Goal: Task Accomplishment & Management: Use online tool/utility

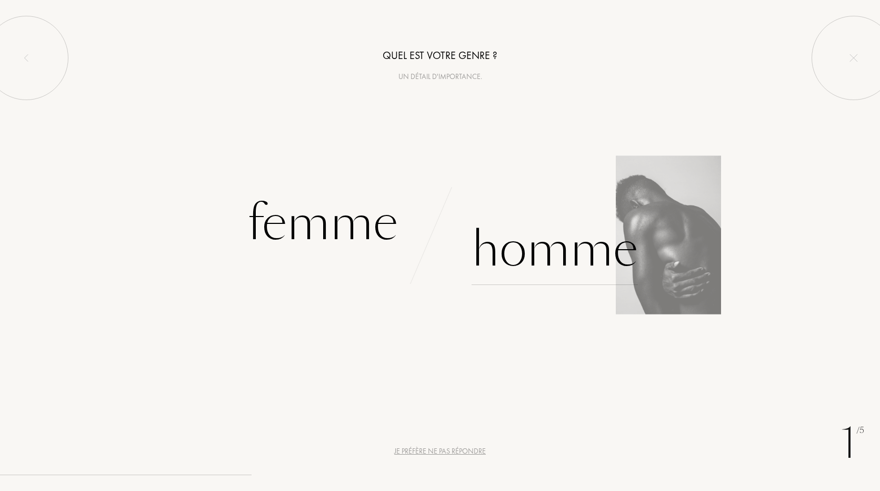
click at [484, 253] on div "Homme" at bounding box center [555, 249] width 166 height 71
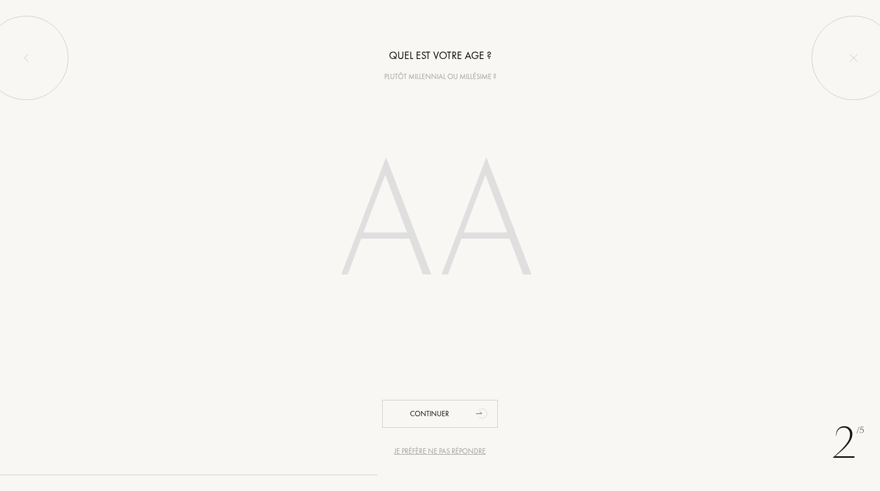
click at [379, 200] on input "number" at bounding box center [440, 225] width 300 height 213
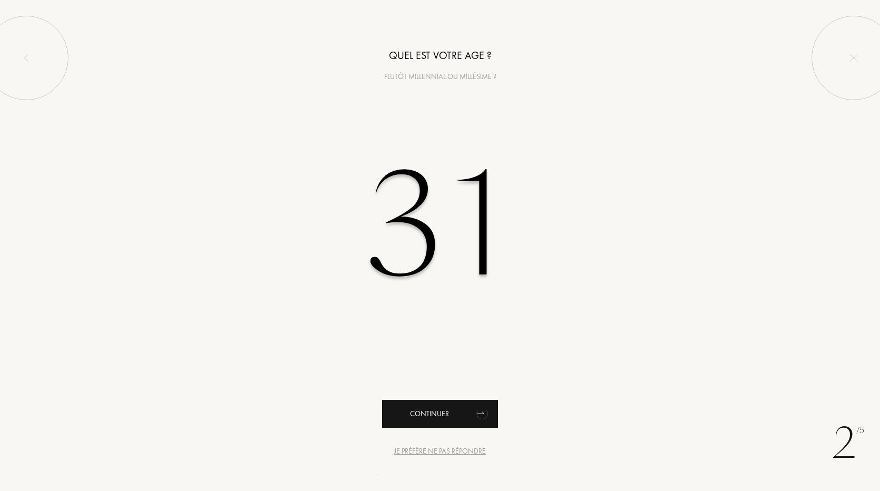
type input "31"
click at [440, 412] on div "Continuer" at bounding box center [440, 414] width 116 height 28
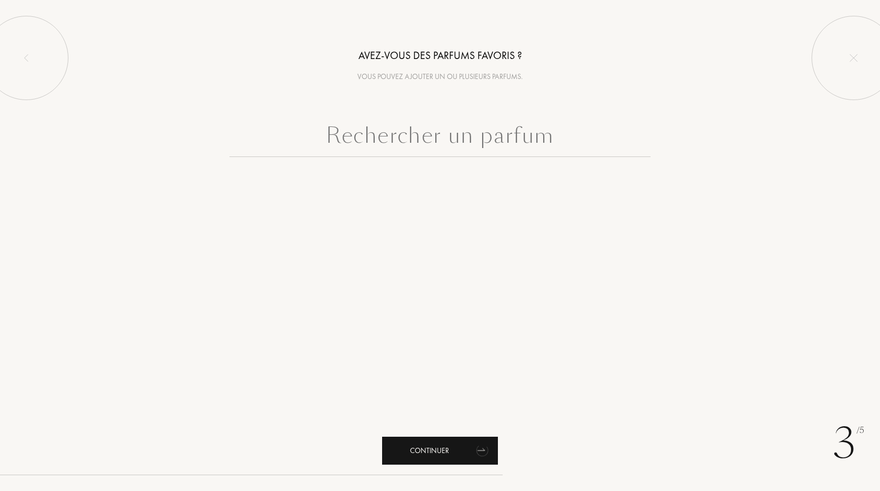
click at [434, 440] on div "Continuer" at bounding box center [440, 450] width 116 height 28
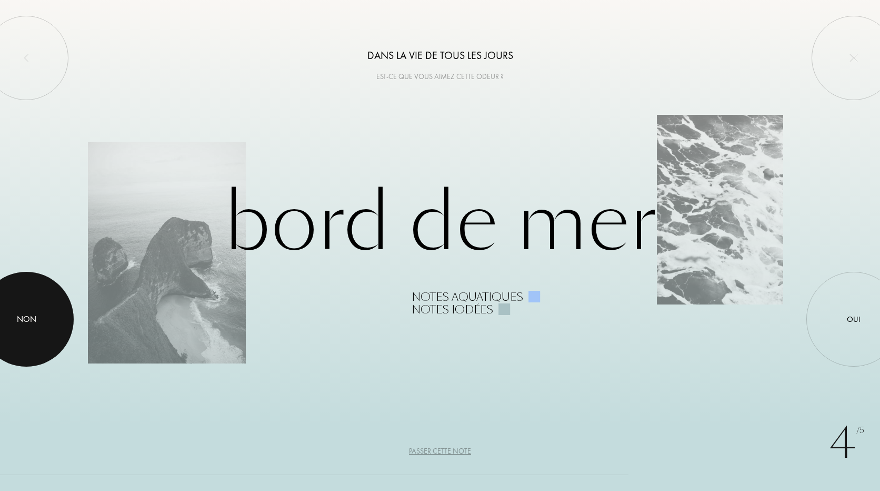
click at [30, 322] on div "Non" at bounding box center [26, 319] width 19 height 13
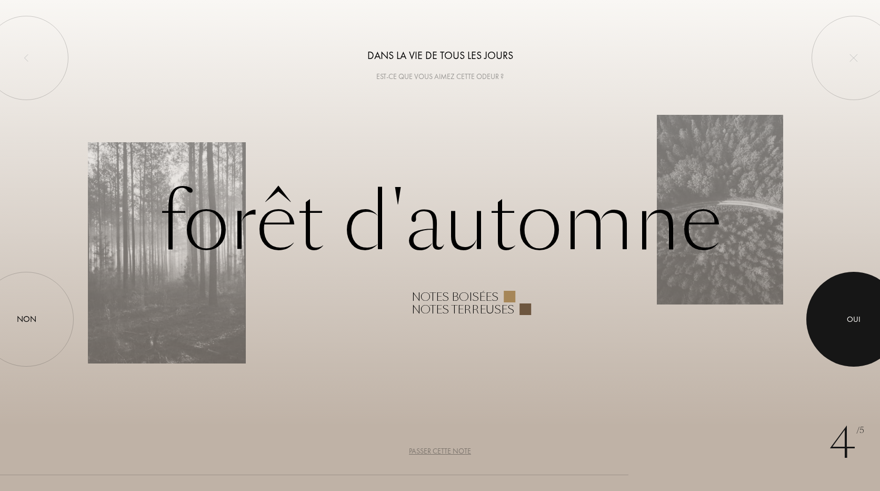
click at [840, 342] on div at bounding box center [853, 319] width 95 height 95
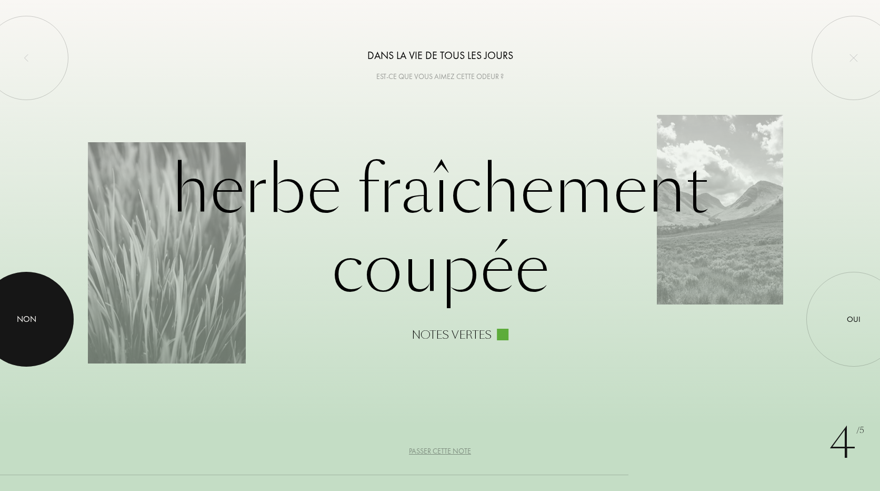
click at [41, 302] on div at bounding box center [26, 319] width 95 height 95
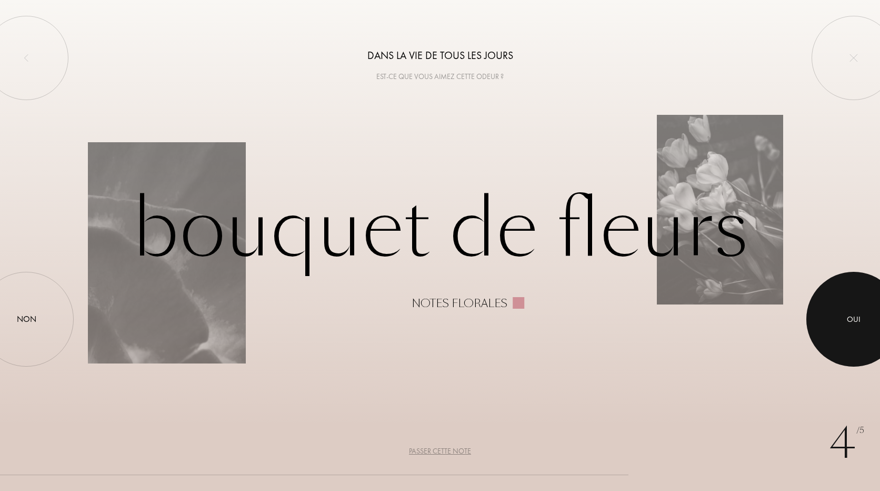
click at [821, 319] on div at bounding box center [853, 319] width 95 height 95
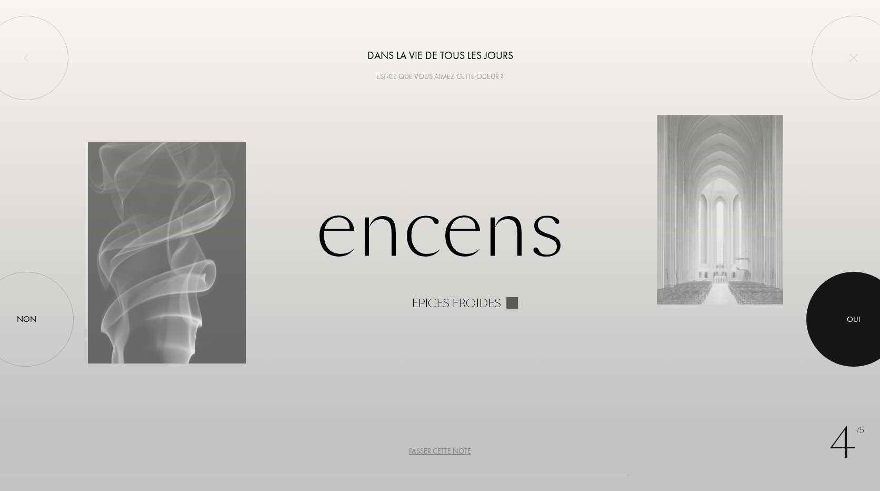
click at [841, 297] on div "Oui" at bounding box center [853, 319] width 95 height 95
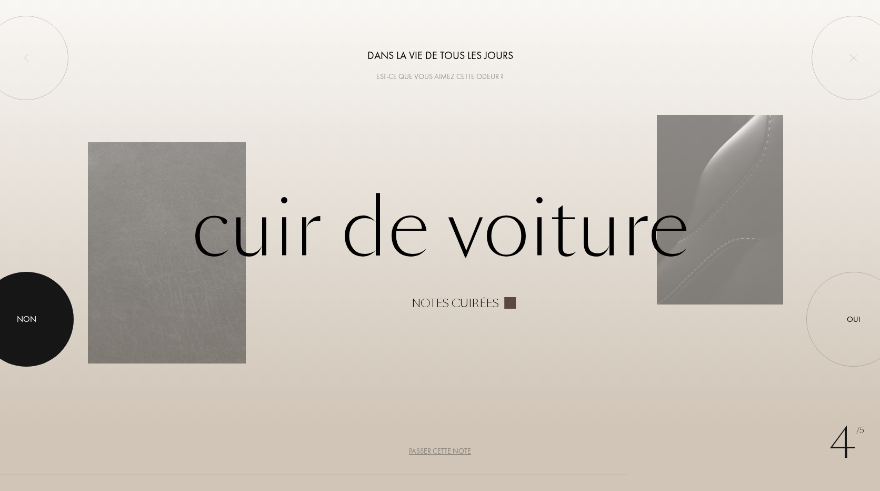
click at [16, 305] on div at bounding box center [26, 319] width 95 height 95
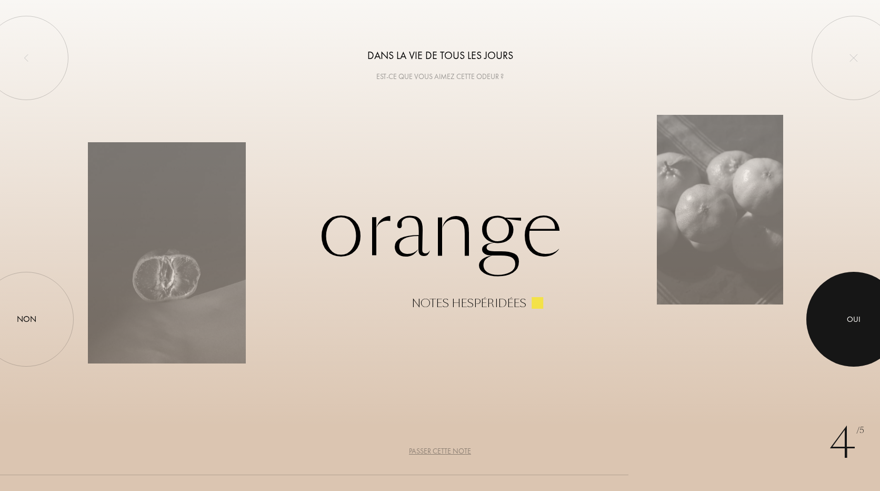
click at [853, 345] on div at bounding box center [853, 319] width 95 height 95
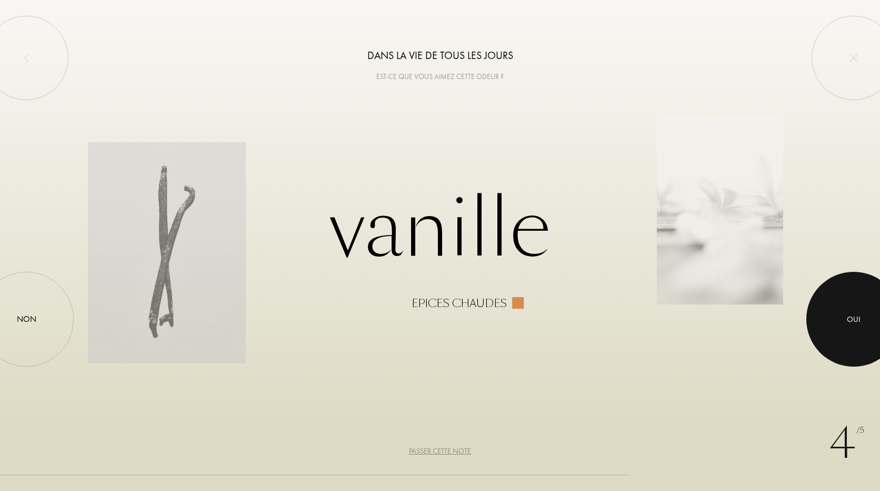
click at [845, 327] on div at bounding box center [853, 319] width 95 height 95
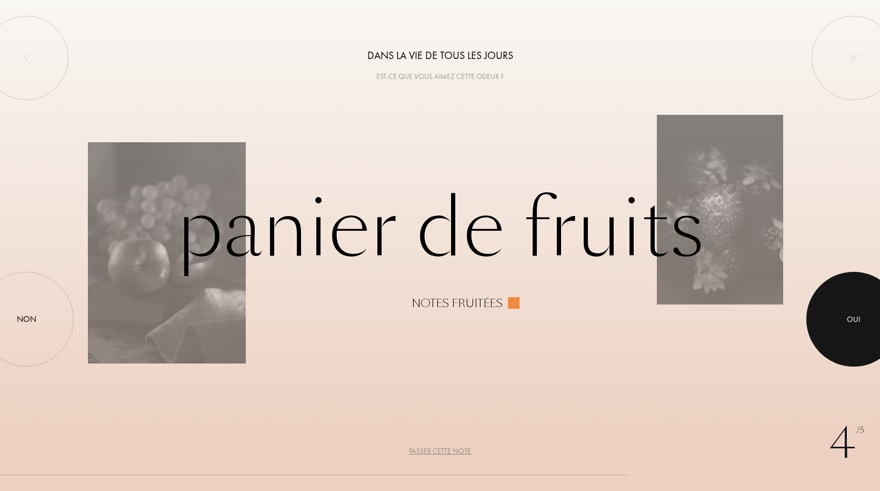
click at [839, 308] on div at bounding box center [853, 319] width 95 height 95
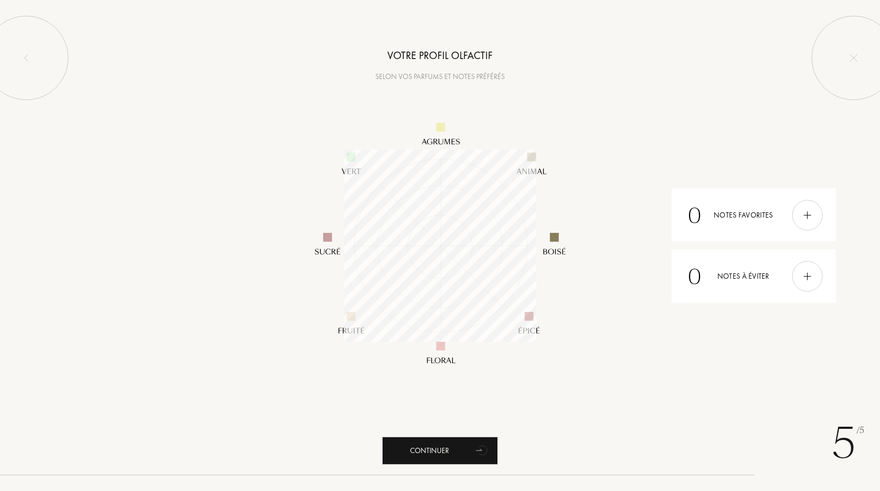
scroll to position [192, 192]
click at [804, 285] on div at bounding box center [807, 276] width 31 height 31
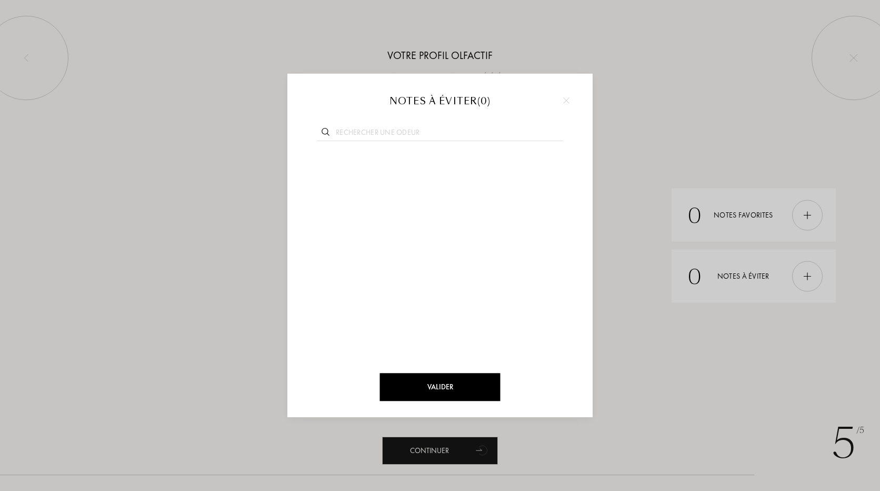
click at [569, 102] on img at bounding box center [566, 100] width 6 height 6
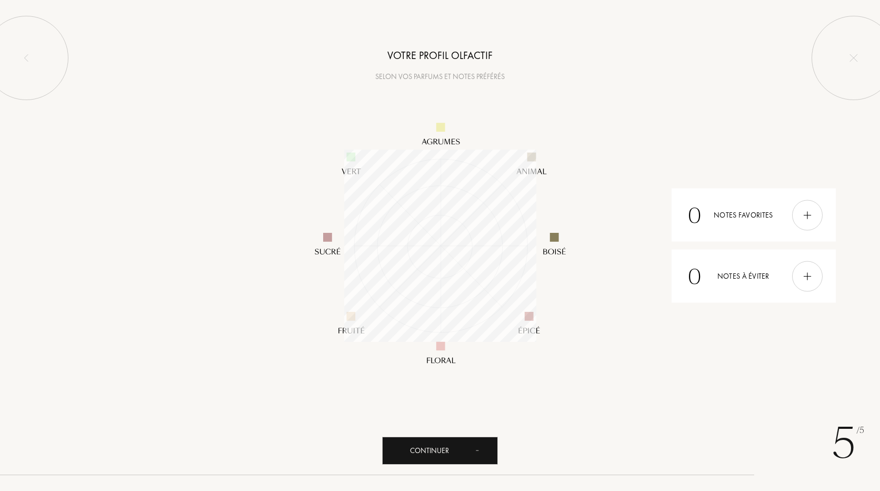
drag, startPoint x: 479, startPoint y: 476, endPoint x: 476, endPoint y: 466, distance: 9.8
click at [479, 474] on div "5 /5 Votre profil olfactif Selon vos parfums et notes préférés 0 Notes favorite…" at bounding box center [440, 245] width 880 height 491
click at [474, 457] on icon "animation" at bounding box center [482, 449] width 21 height 21
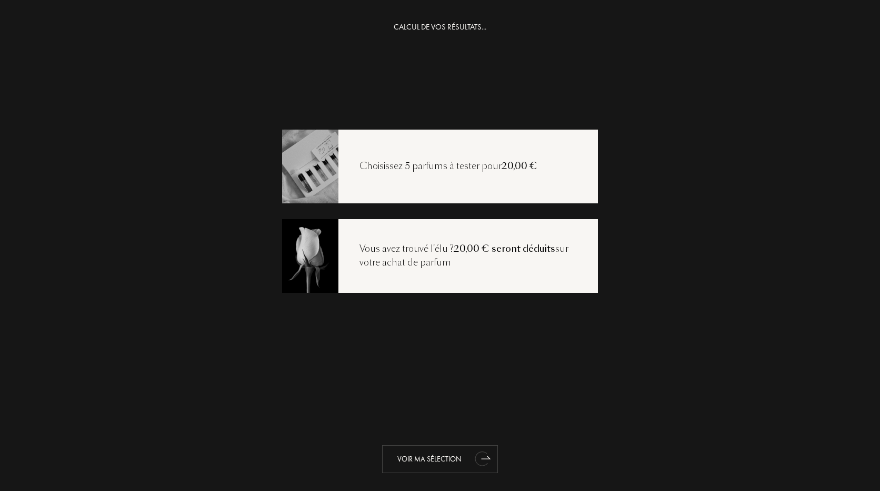
click at [465, 460] on div "Voir ma sélection" at bounding box center [440, 459] width 116 height 28
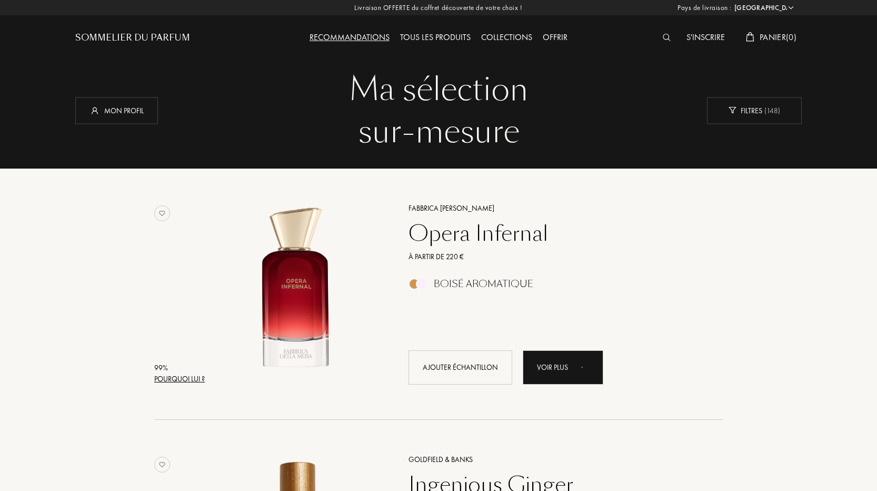
select select "FR"
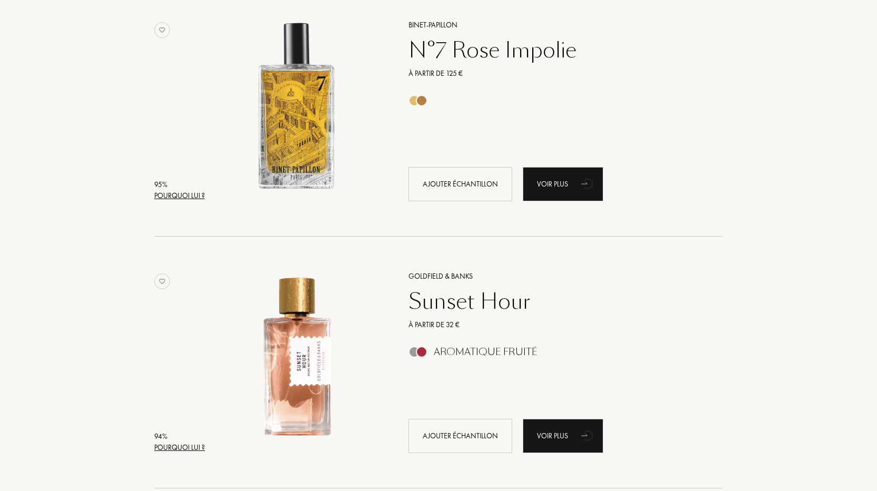
scroll to position [1193, 0]
